Goal: Check status: Check status

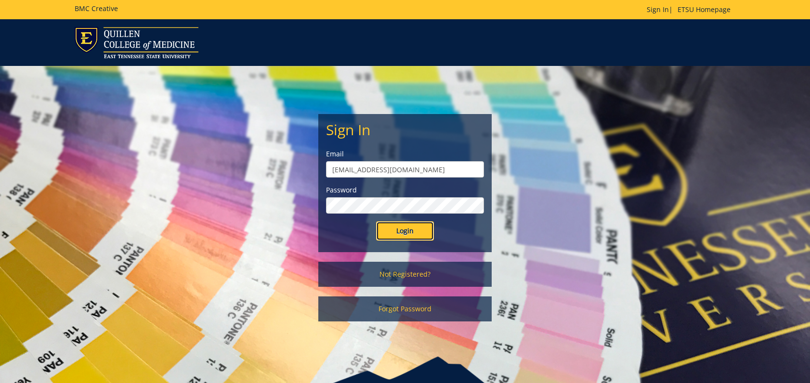
click at [394, 229] on input "Login" at bounding box center [405, 230] width 58 height 19
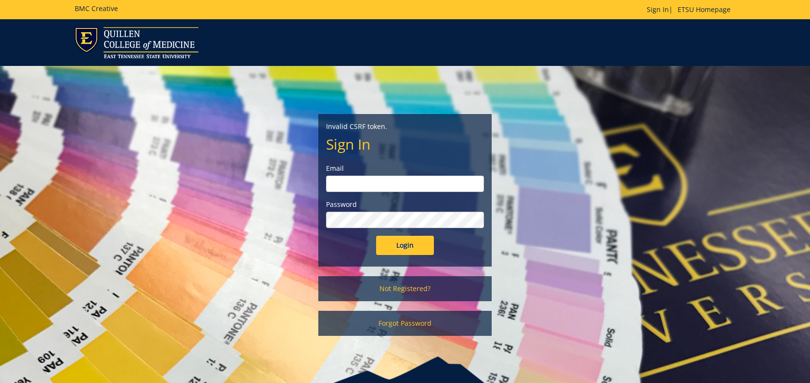
type input "doylel@etsu.edu"
click at [394, 246] on input "Login" at bounding box center [405, 245] width 58 height 19
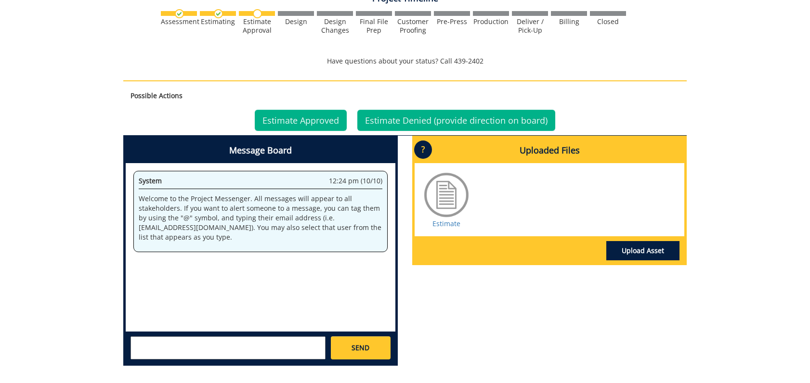
scroll to position [529, 0]
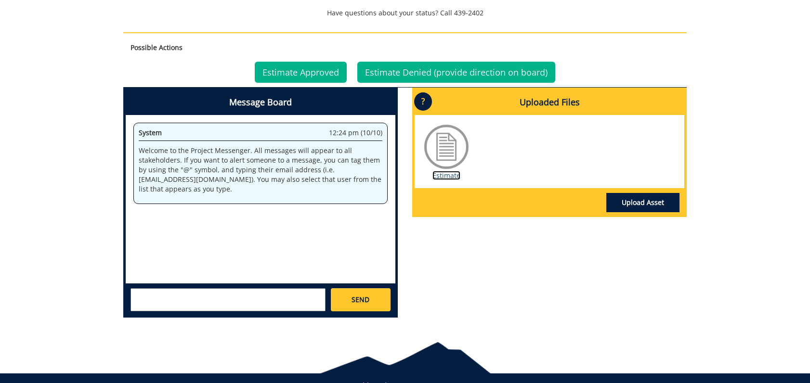
click at [445, 171] on link "Estimate" at bounding box center [446, 175] width 28 height 9
click at [300, 62] on link "Estimate Approved" at bounding box center [301, 72] width 92 height 21
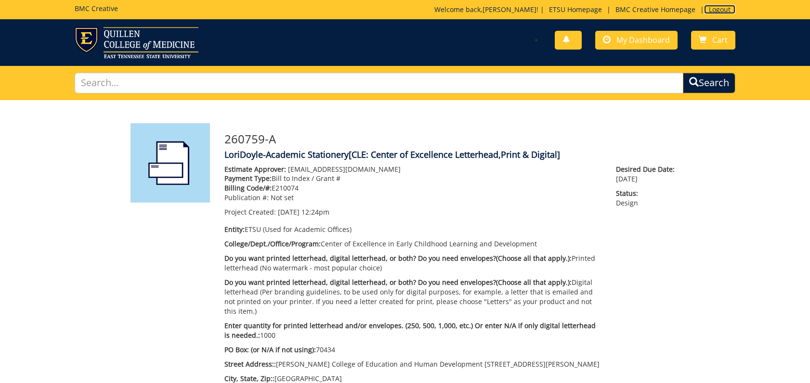
click at [719, 9] on link "Logout" at bounding box center [719, 9] width 31 height 9
